Goal: Task Accomplishment & Management: Use online tool/utility

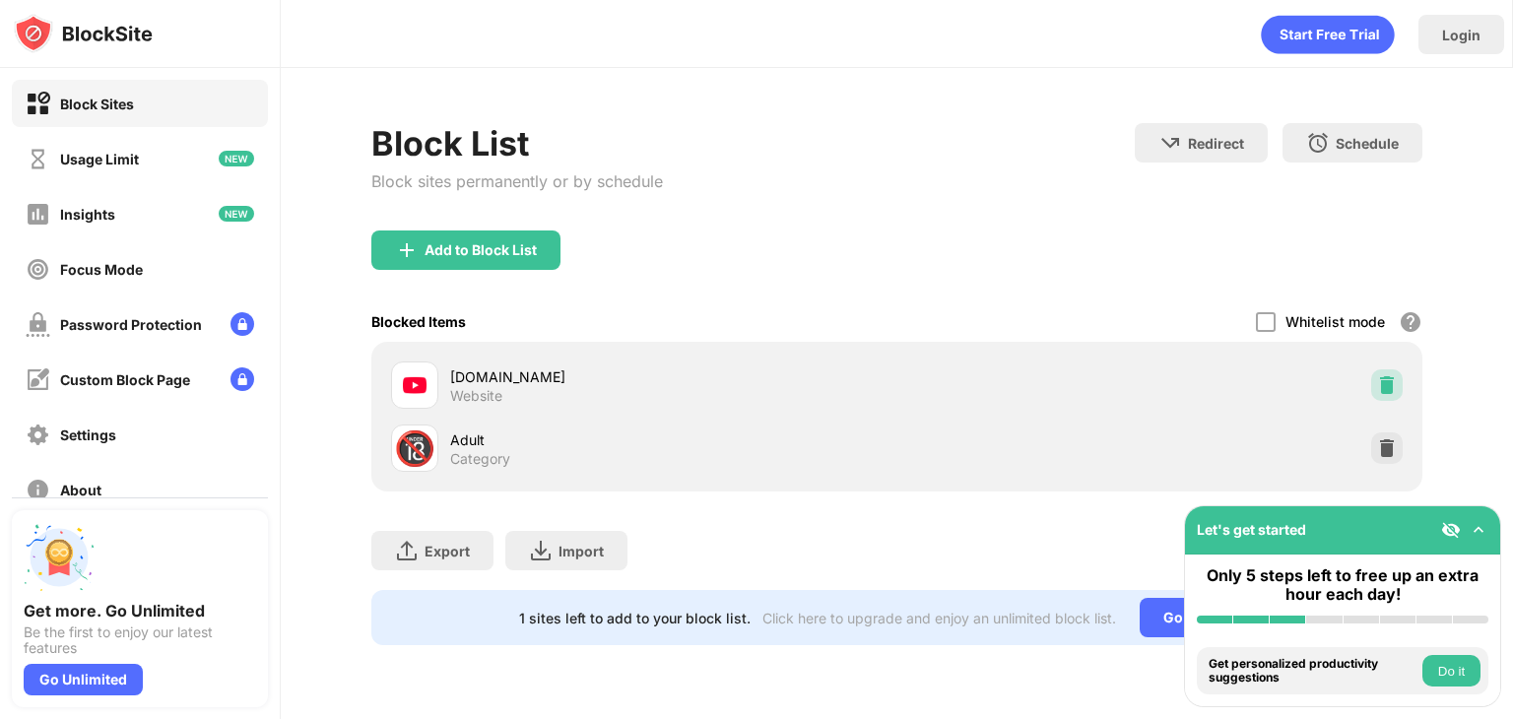
click at [1378, 382] on img at bounding box center [1387, 385] width 20 height 20
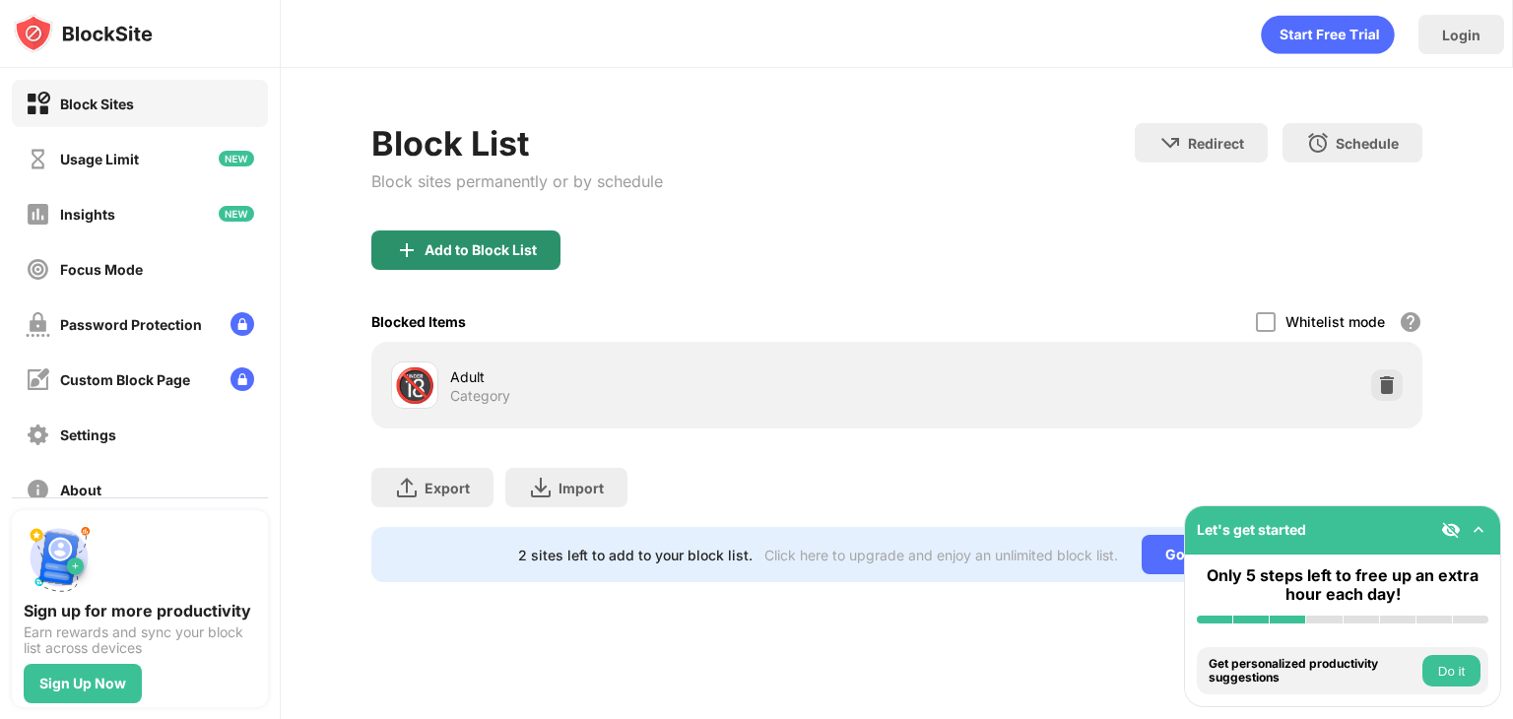
click at [445, 244] on div "Add to Block List" at bounding box center [481, 250] width 112 height 16
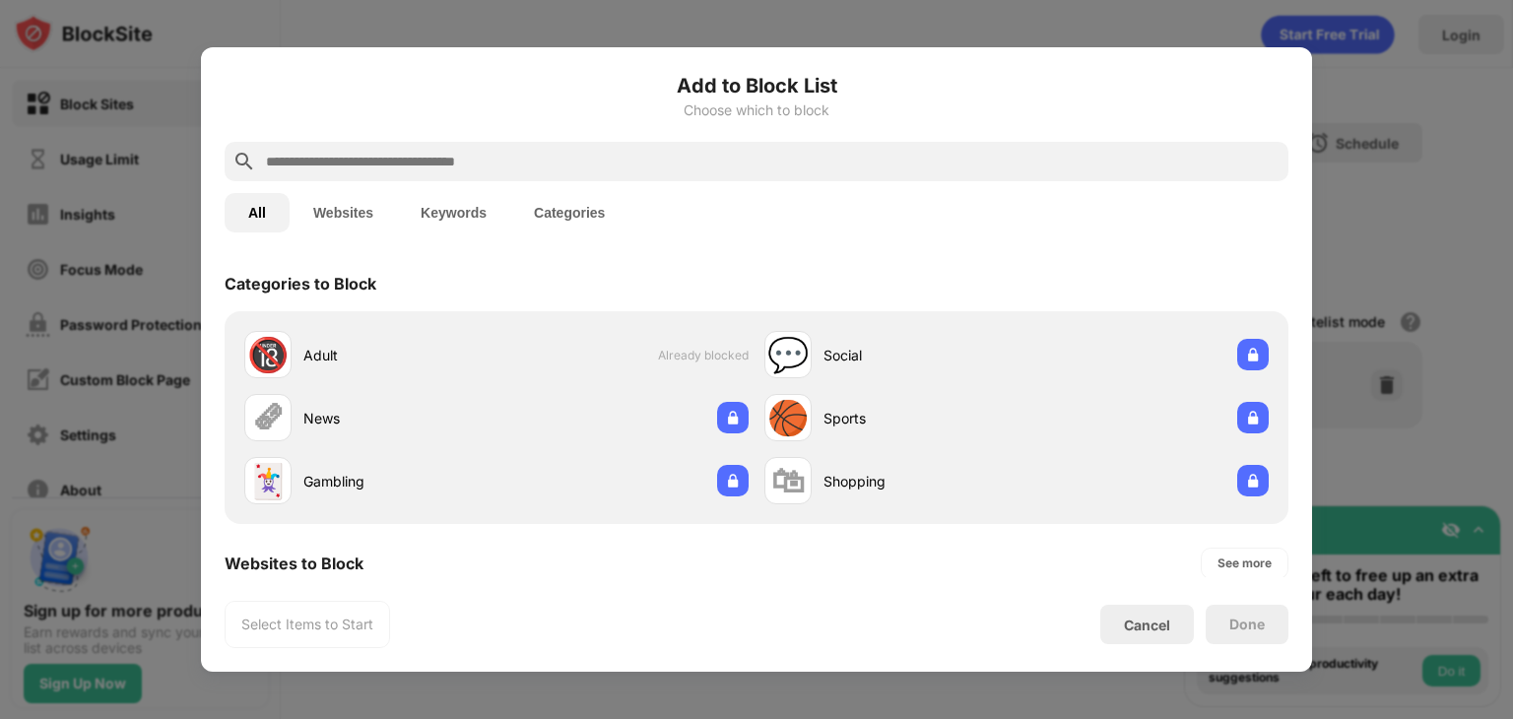
click at [532, 155] on input "text" at bounding box center [772, 162] width 1017 height 24
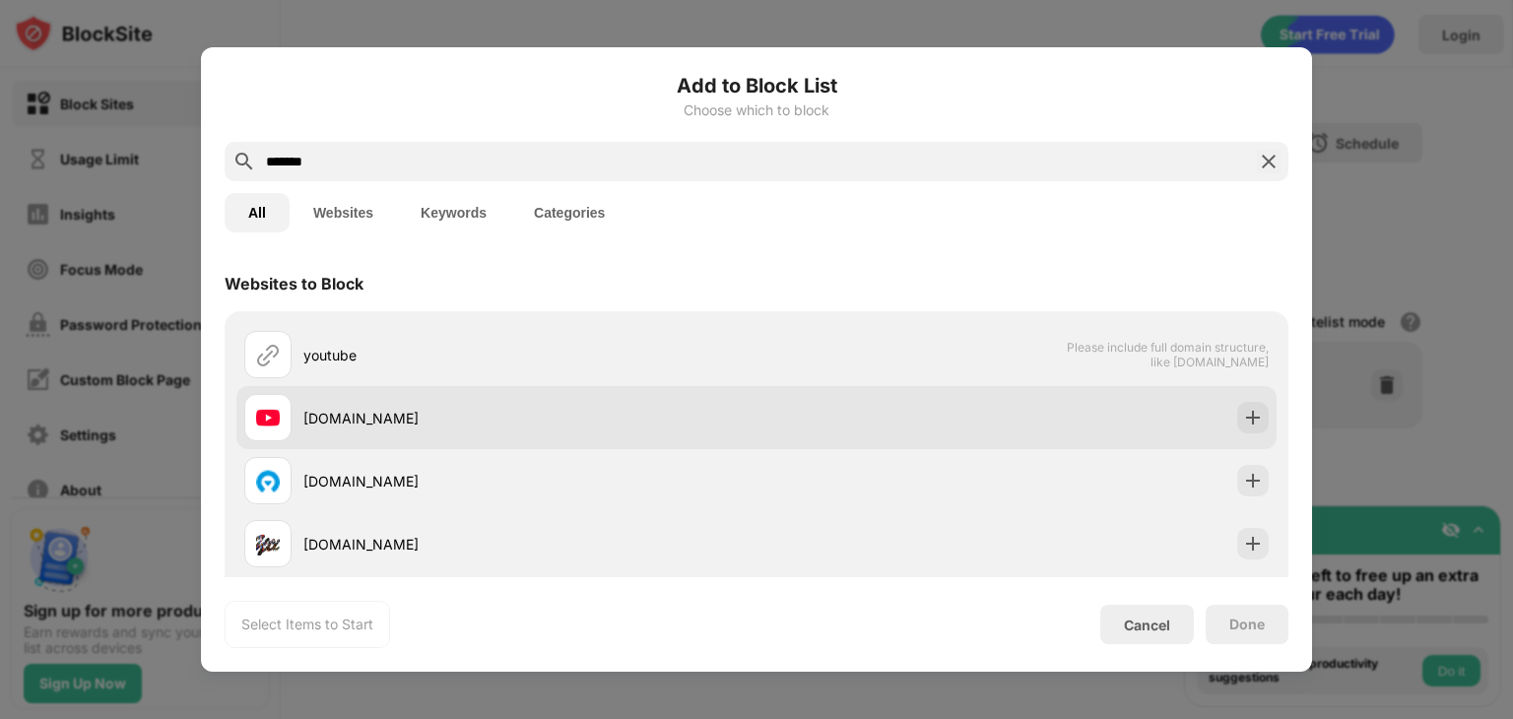
type input "*******"
click at [721, 426] on div "[DOMAIN_NAME]" at bounding box center [529, 418] width 453 height 21
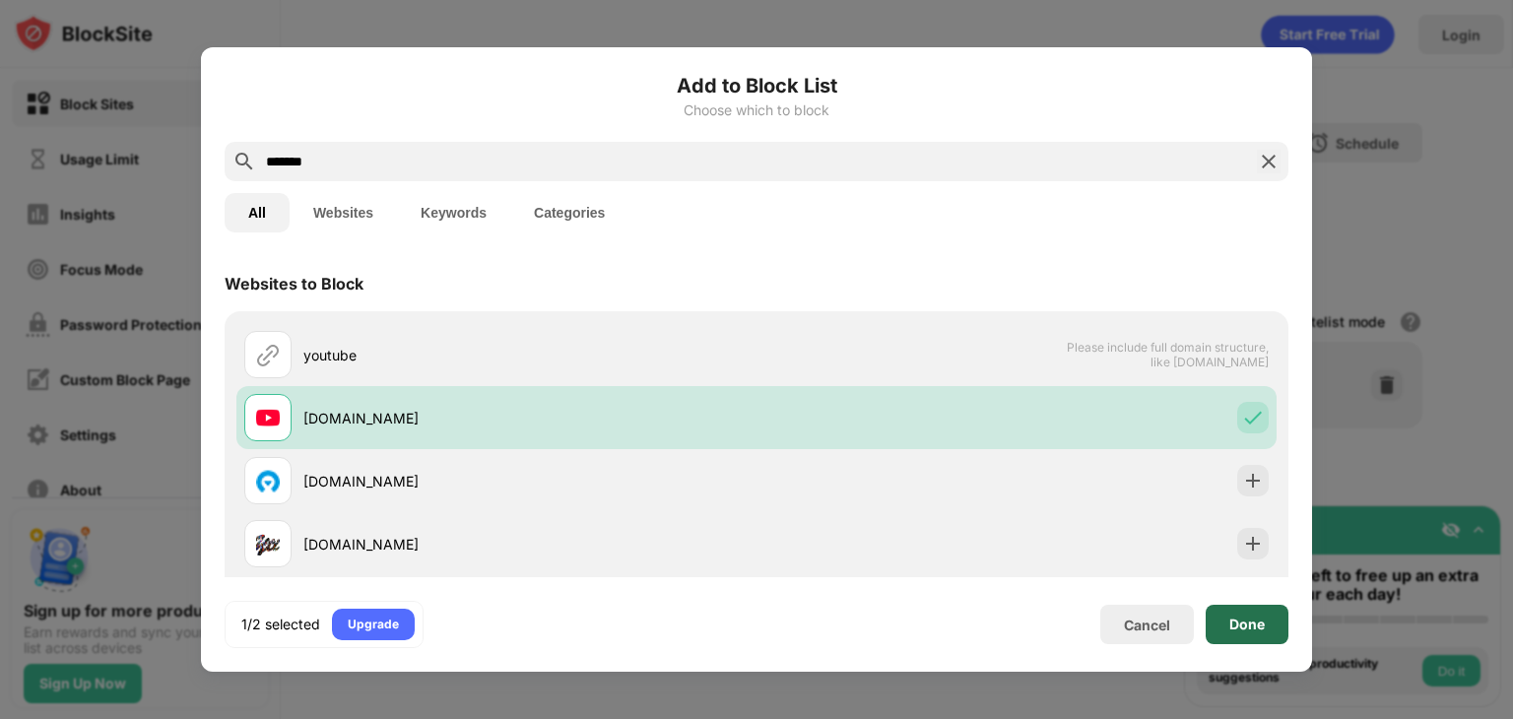
click at [1242, 617] on div "Done" at bounding box center [1246, 625] width 35 height 16
